Goal: Find contact information: Find contact information

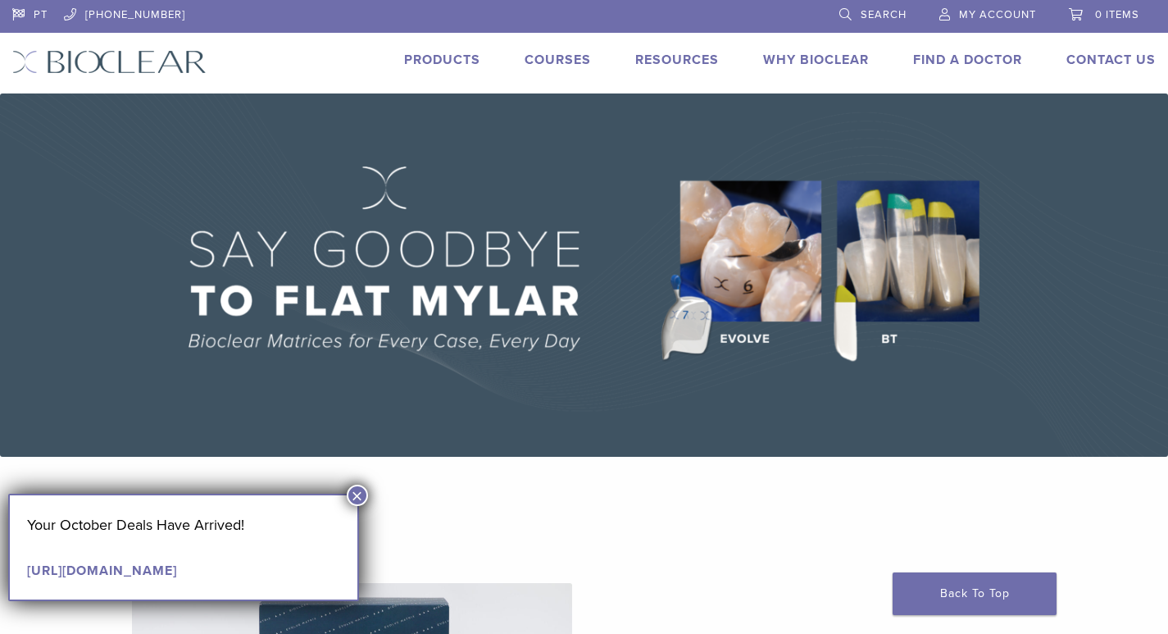
click at [356, 493] on button "×" at bounding box center [357, 494] width 21 height 21
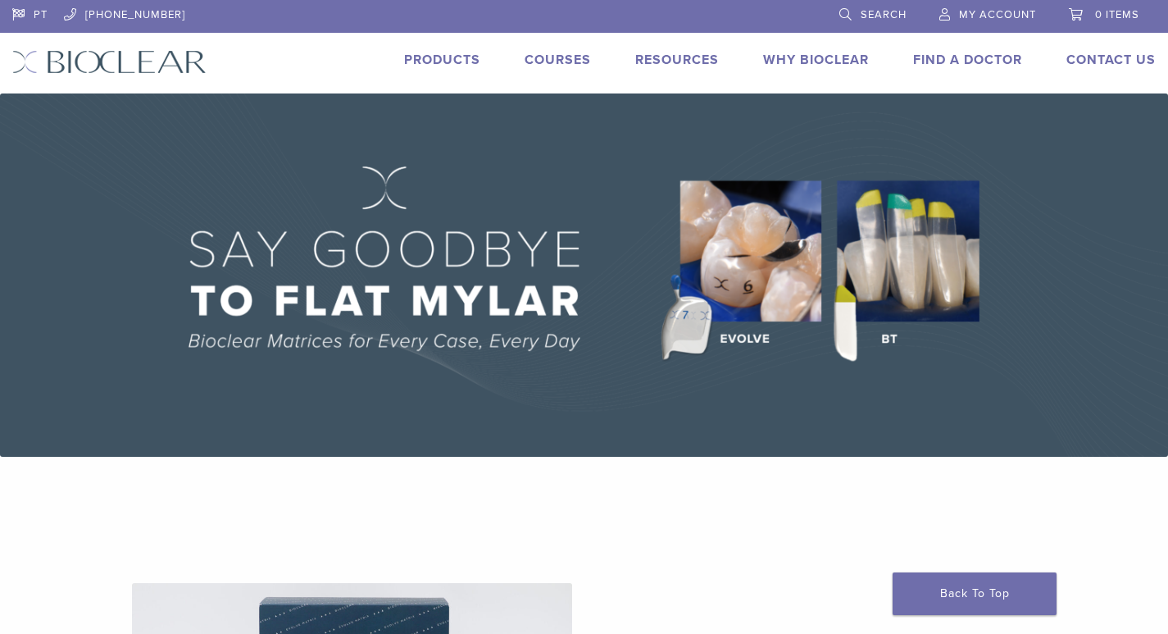
click at [744, 275] on img at bounding box center [584, 274] width 1168 height 363
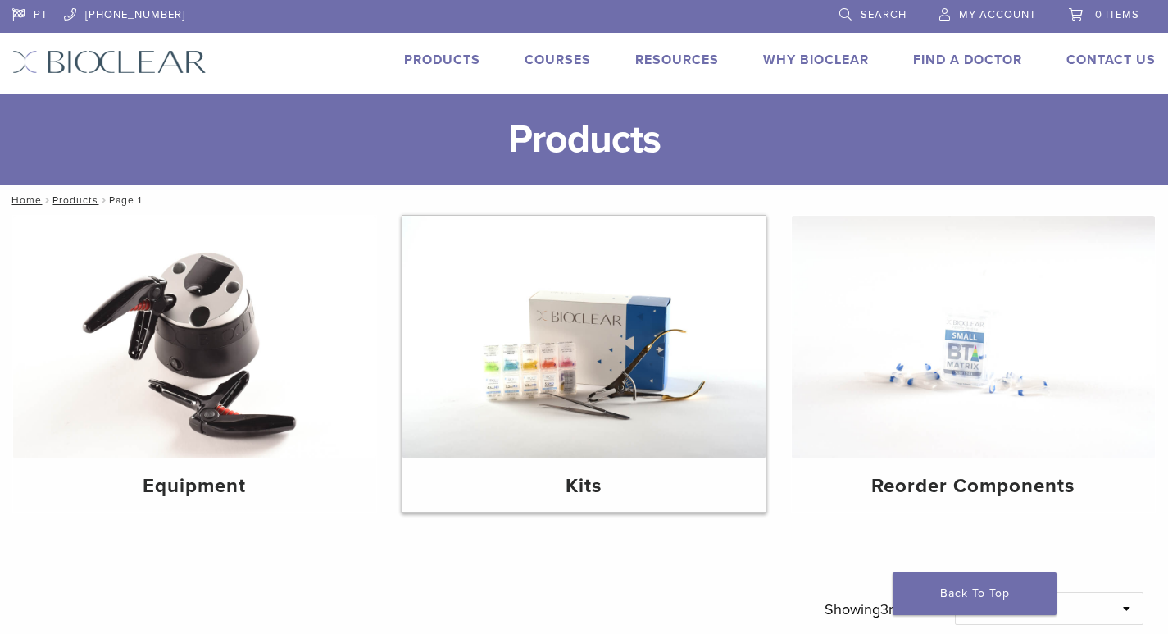
scroll to position [137, 0]
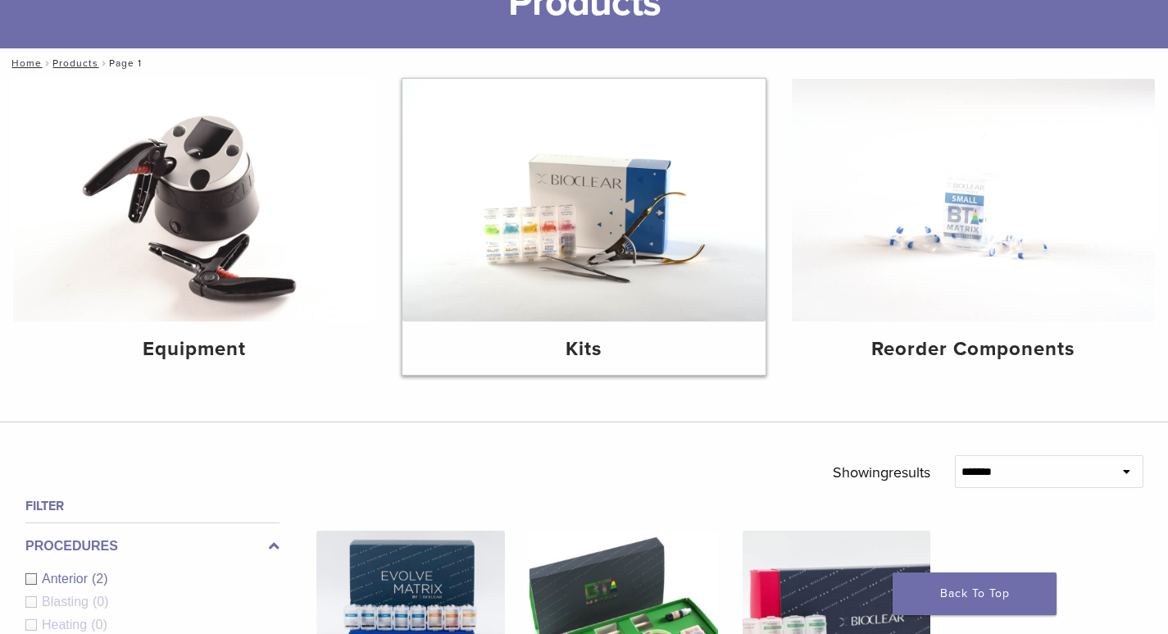
click at [548, 193] on img at bounding box center [583, 200] width 363 height 243
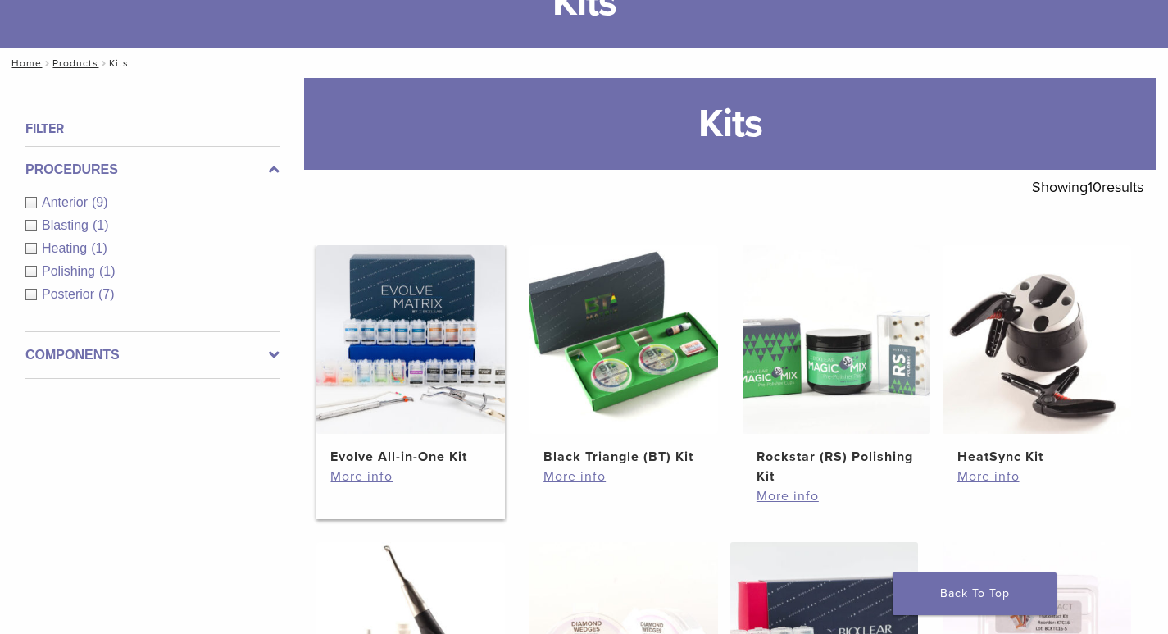
scroll to position [410, 0]
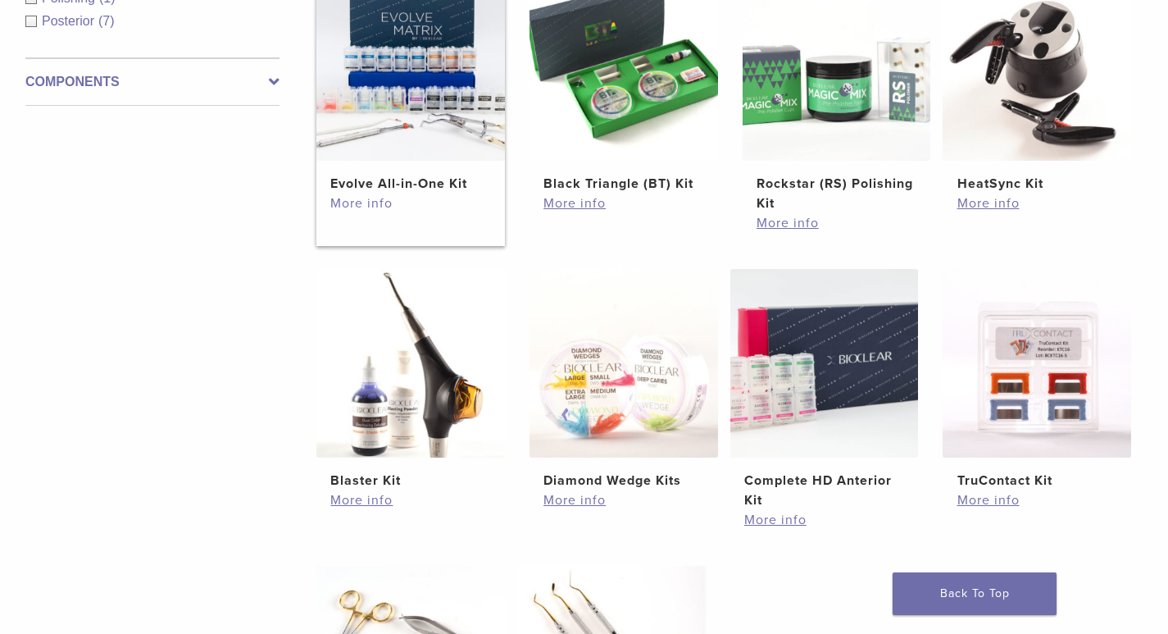
click at [380, 201] on link "More info" at bounding box center [410, 203] width 160 height 20
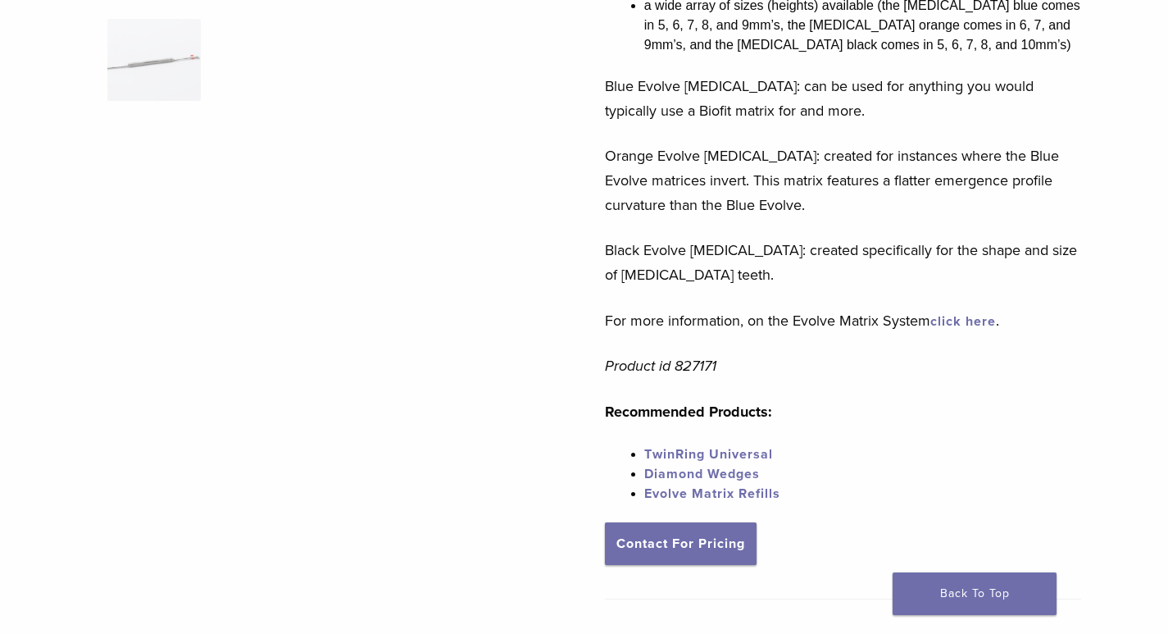
scroll to position [683, 0]
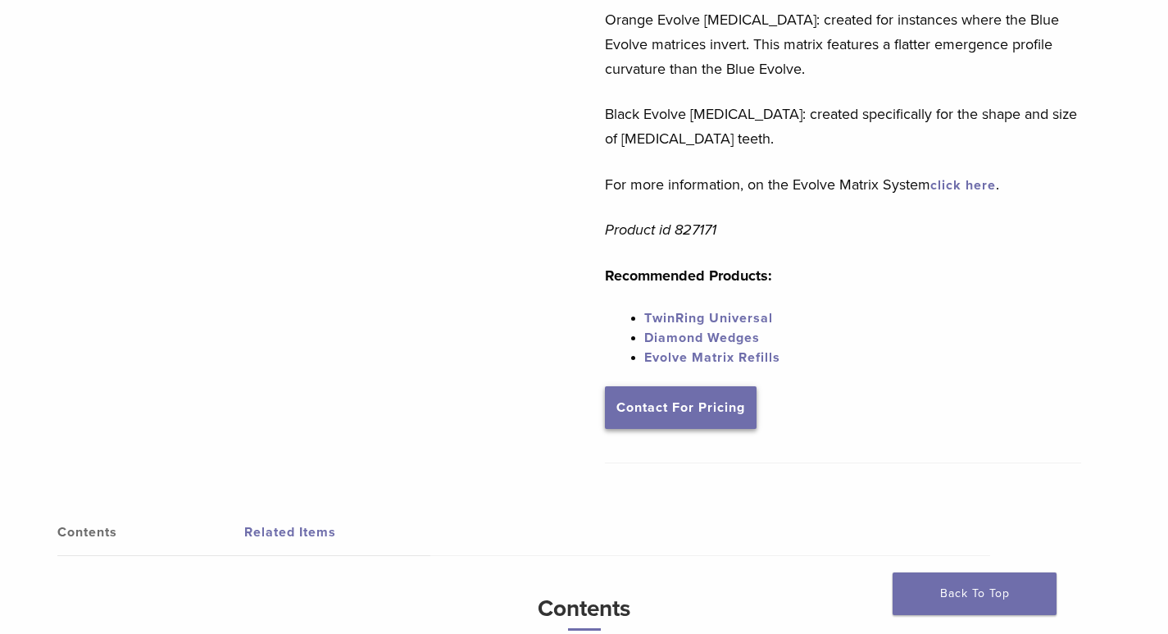
click at [701, 411] on link "Contact For Pricing" at bounding box center [681, 407] width 152 height 43
click at [689, 315] on link "TwinRing Universal" at bounding box center [708, 318] width 129 height 16
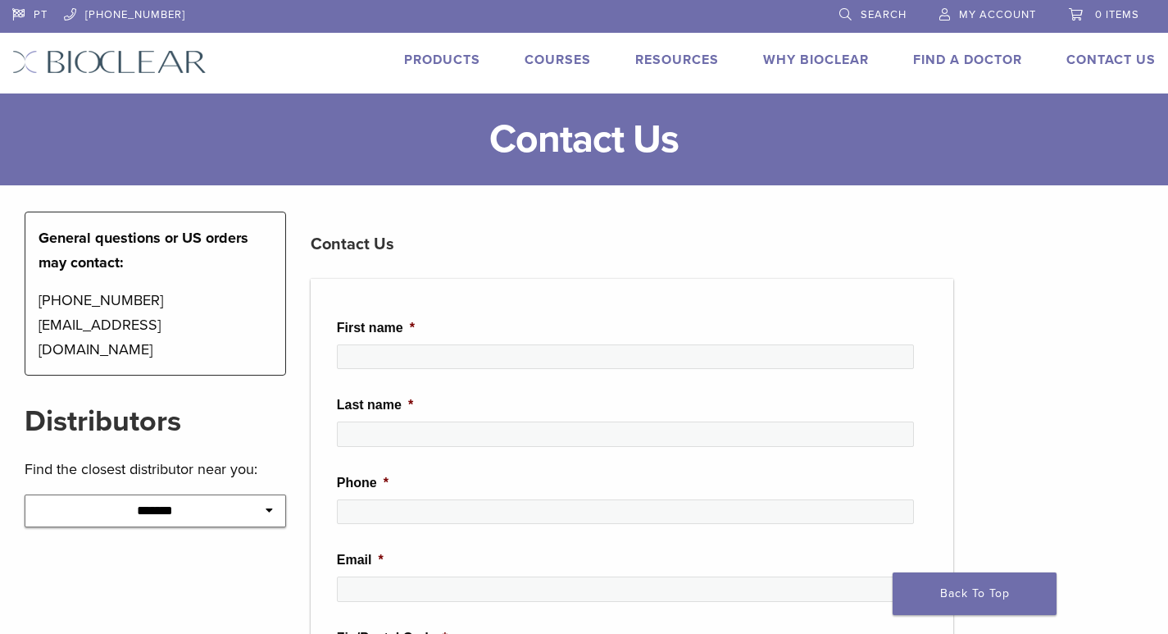
click at [230, 494] on select "**********" at bounding box center [155, 510] width 261 height 33
select select "********"
click at [25, 494] on select "**********" at bounding box center [155, 510] width 261 height 33
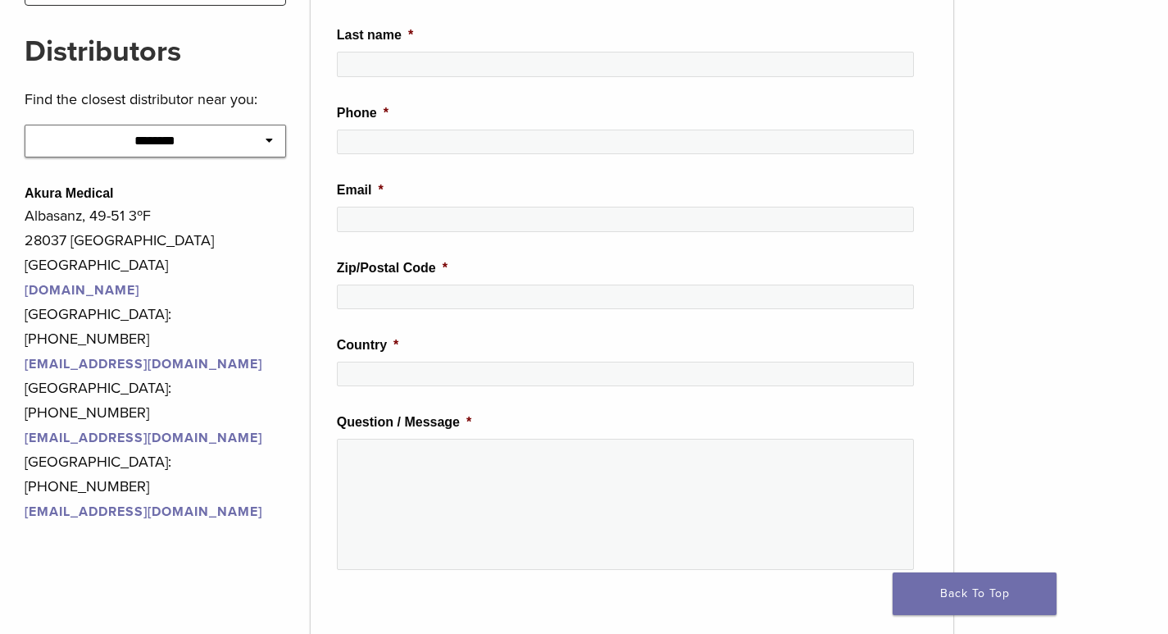
scroll to position [410, 0]
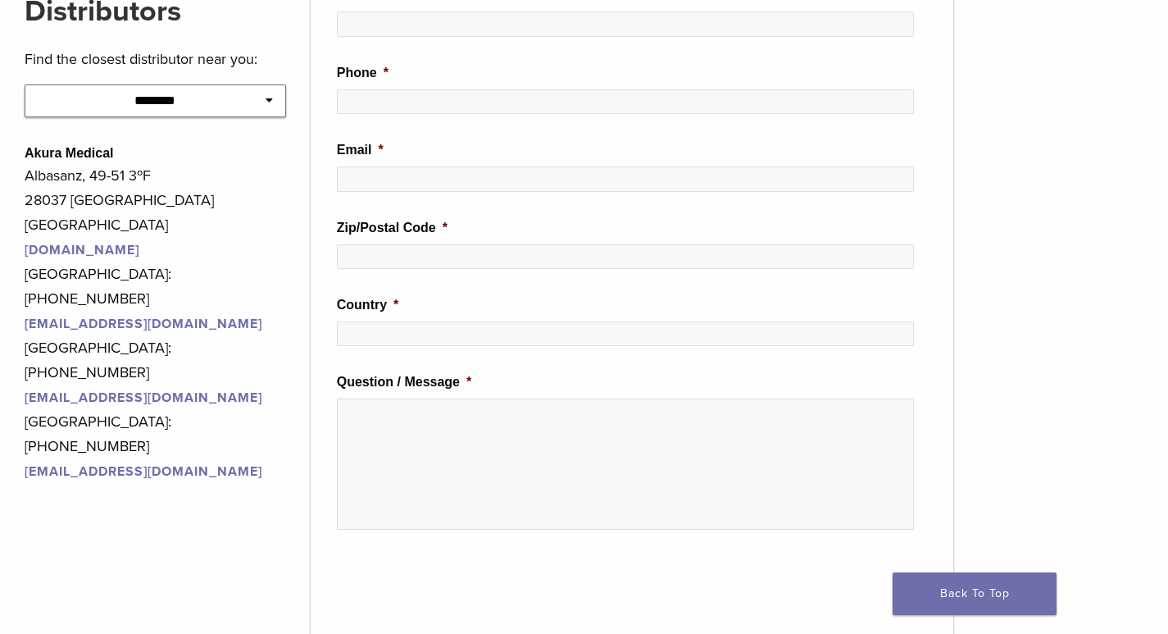
click at [150, 389] on link "portugal@akura-medical.com" at bounding box center [146, 397] width 242 height 16
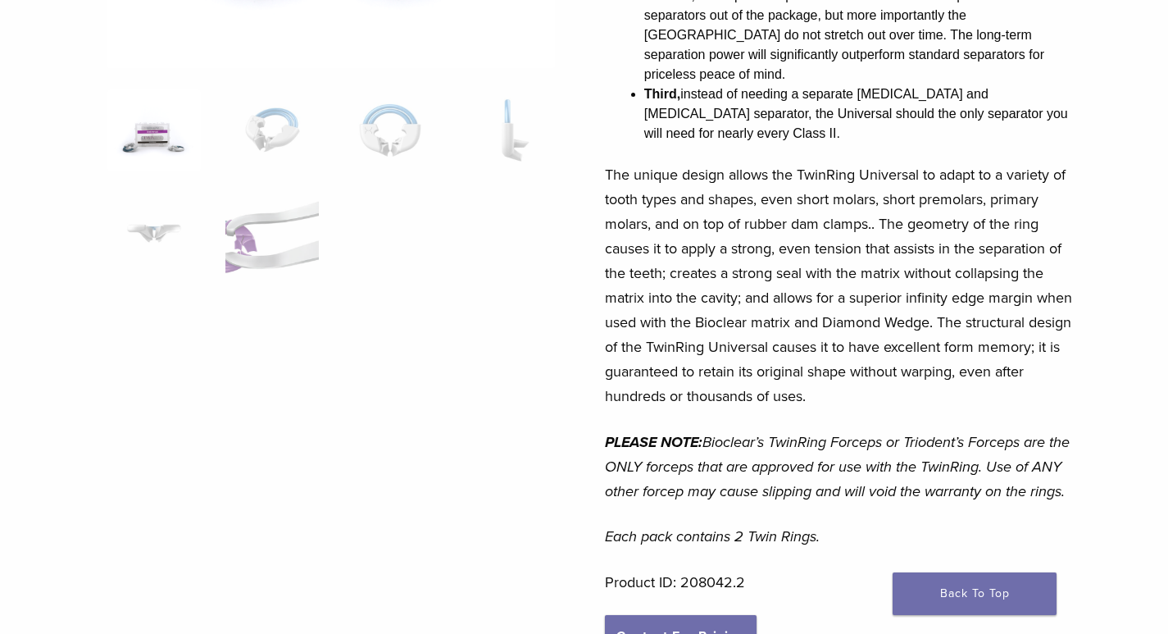
scroll to position [410, 0]
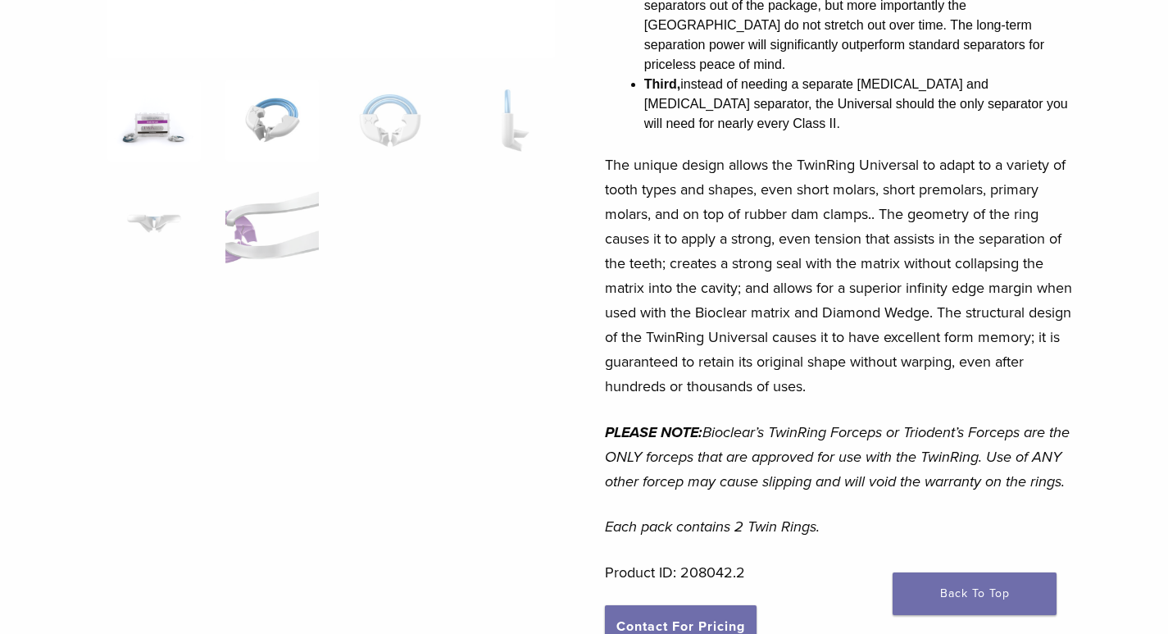
click at [292, 134] on img at bounding box center [271, 121] width 93 height 82
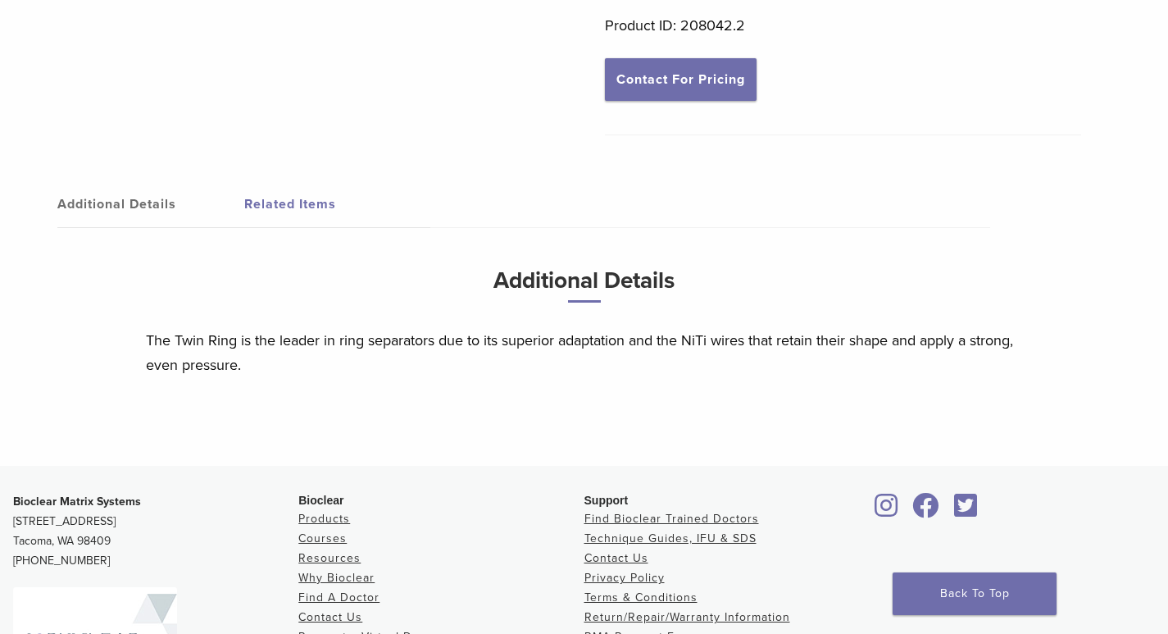
scroll to position [0, 0]
